Goal: Feedback & Contribution: Leave review/rating

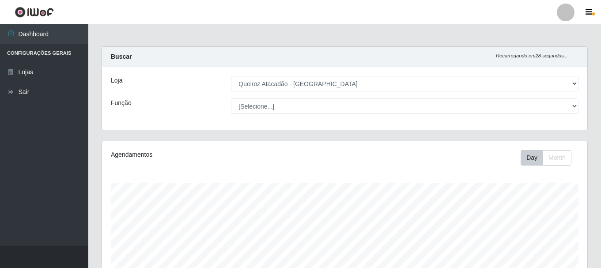
select select "464"
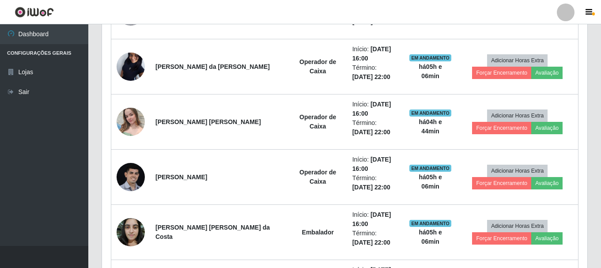
scroll to position [471, 0]
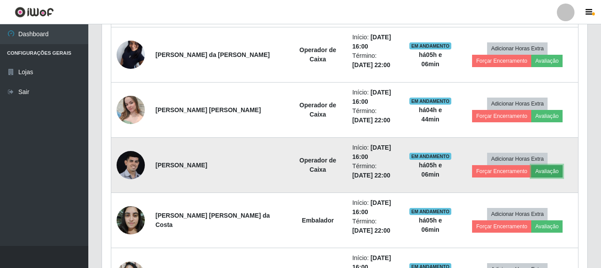
click at [532, 170] on button "Avaliação" at bounding box center [547, 171] width 31 height 12
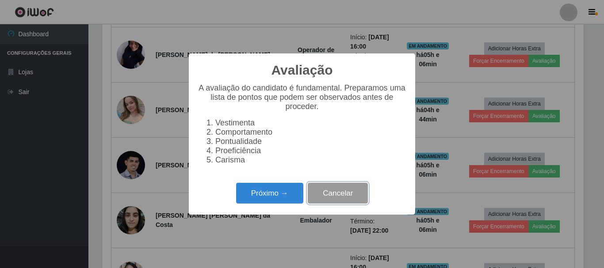
click at [312, 195] on button "Cancelar" at bounding box center [338, 193] width 60 height 21
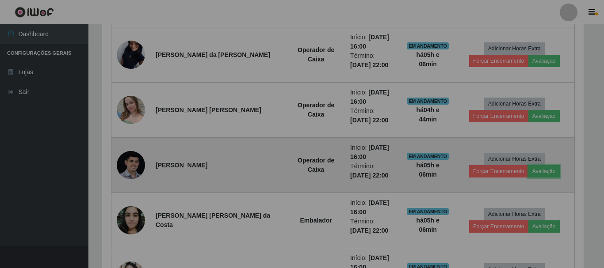
scroll to position [183, 486]
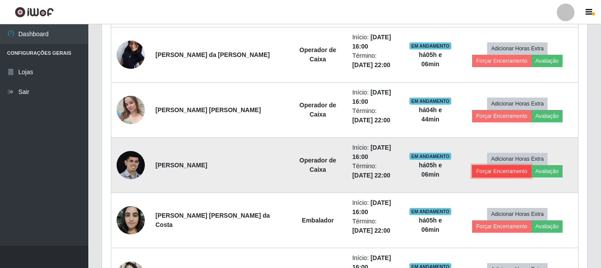
click at [532, 165] on button "Forçar Encerramento" at bounding box center [501, 171] width 59 height 12
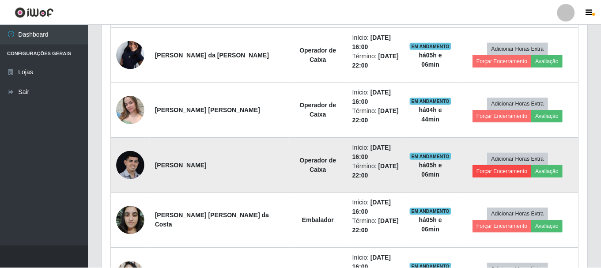
scroll to position [183, 481]
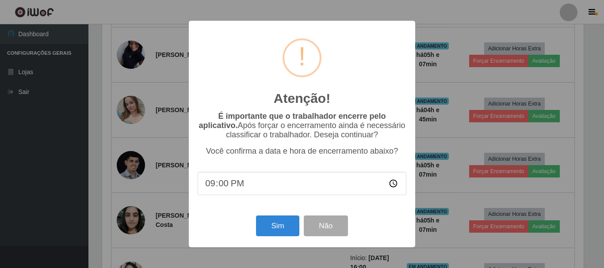
type input "21:06"
click at [276, 229] on button "Sim" at bounding box center [277, 226] width 43 height 21
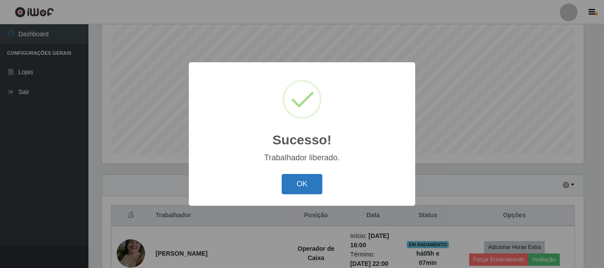
click at [316, 185] on button "OK" at bounding box center [301, 184] width 41 height 21
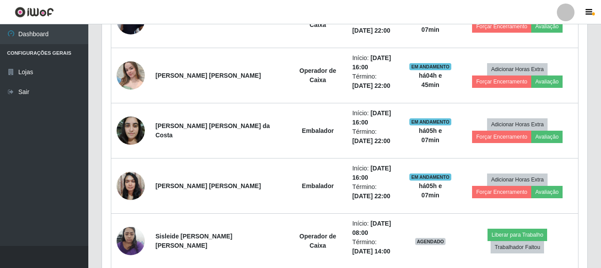
scroll to position [515, 0]
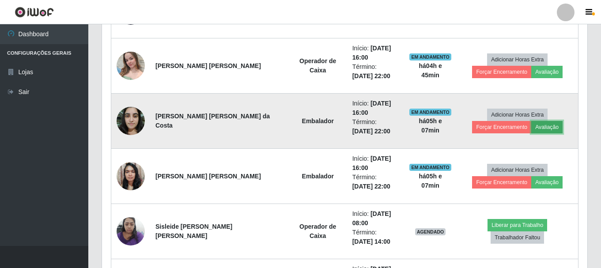
click at [532, 127] on button "Avaliação" at bounding box center [547, 127] width 31 height 12
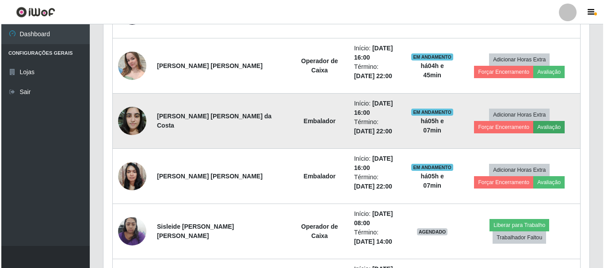
scroll to position [183, 481]
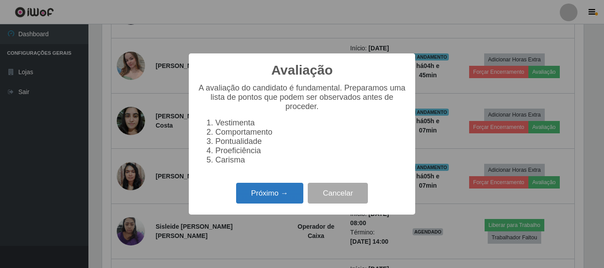
click at [261, 202] on button "Próximo →" at bounding box center [269, 193] width 67 height 21
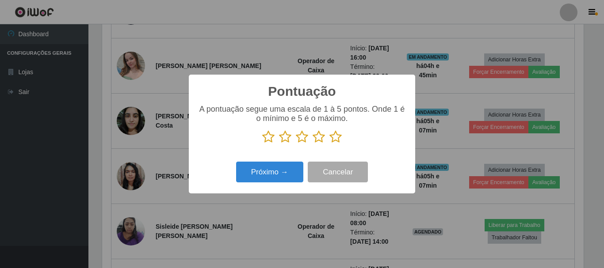
click at [334, 135] on icon at bounding box center [335, 136] width 12 height 13
click at [329, 144] on input "radio" at bounding box center [329, 144] width 0 height 0
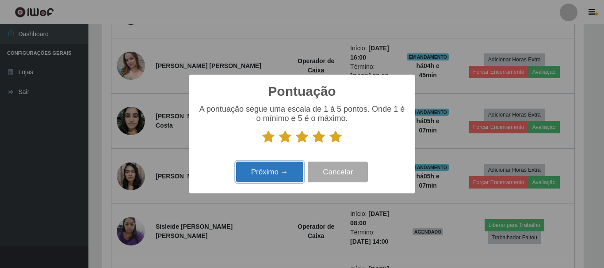
click at [294, 164] on button "Próximo →" at bounding box center [269, 172] width 67 height 21
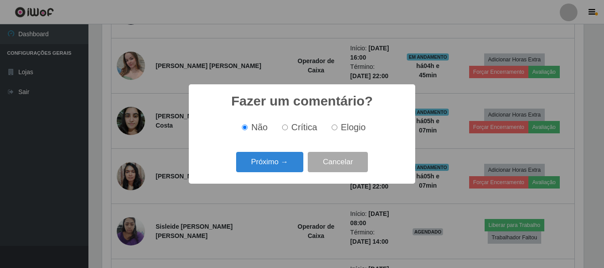
drag, startPoint x: 334, startPoint y: 129, endPoint x: 286, endPoint y: 159, distance: 57.1
click at [334, 129] on input "Elogio" at bounding box center [334, 128] width 6 height 6
radio input "true"
click at [285, 159] on button "Próximo →" at bounding box center [269, 162] width 67 height 21
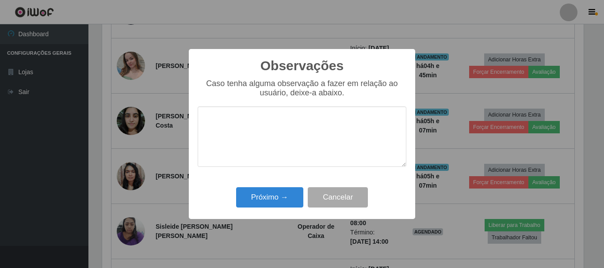
click at [294, 144] on textarea at bounding box center [301, 136] width 209 height 61
type textarea "pontual"
click at [273, 200] on button "Próximo →" at bounding box center [269, 197] width 67 height 21
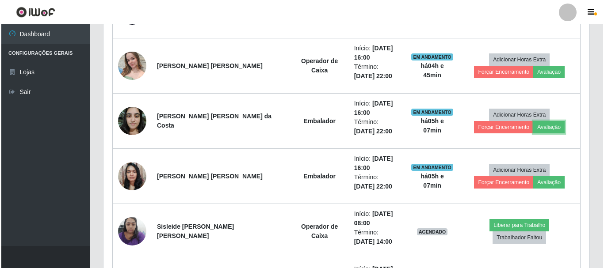
scroll to position [183, 486]
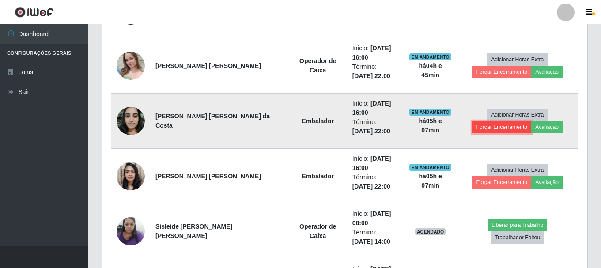
click at [532, 121] on button "Forçar Encerramento" at bounding box center [501, 127] width 59 height 12
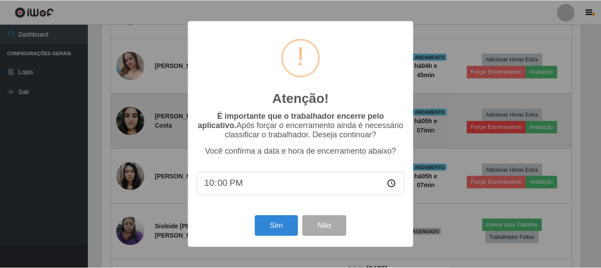
scroll to position [183, 481]
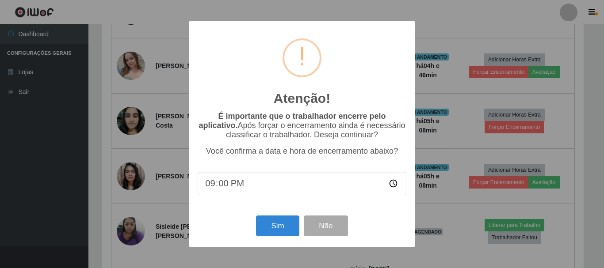
type input "21:08"
click at [289, 230] on button "Sim" at bounding box center [277, 226] width 43 height 21
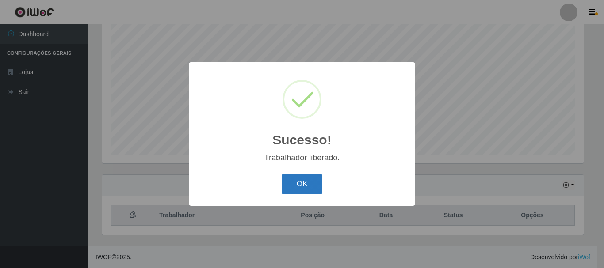
click at [288, 190] on button "OK" at bounding box center [301, 184] width 41 height 21
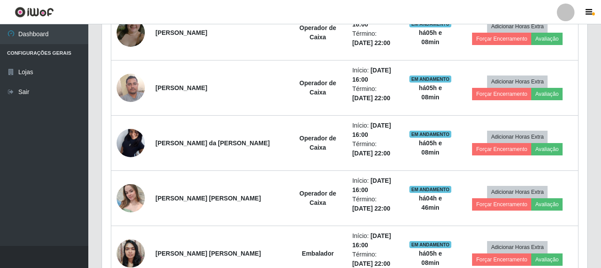
scroll to position [338, 0]
